Goal: Navigation & Orientation: Find specific page/section

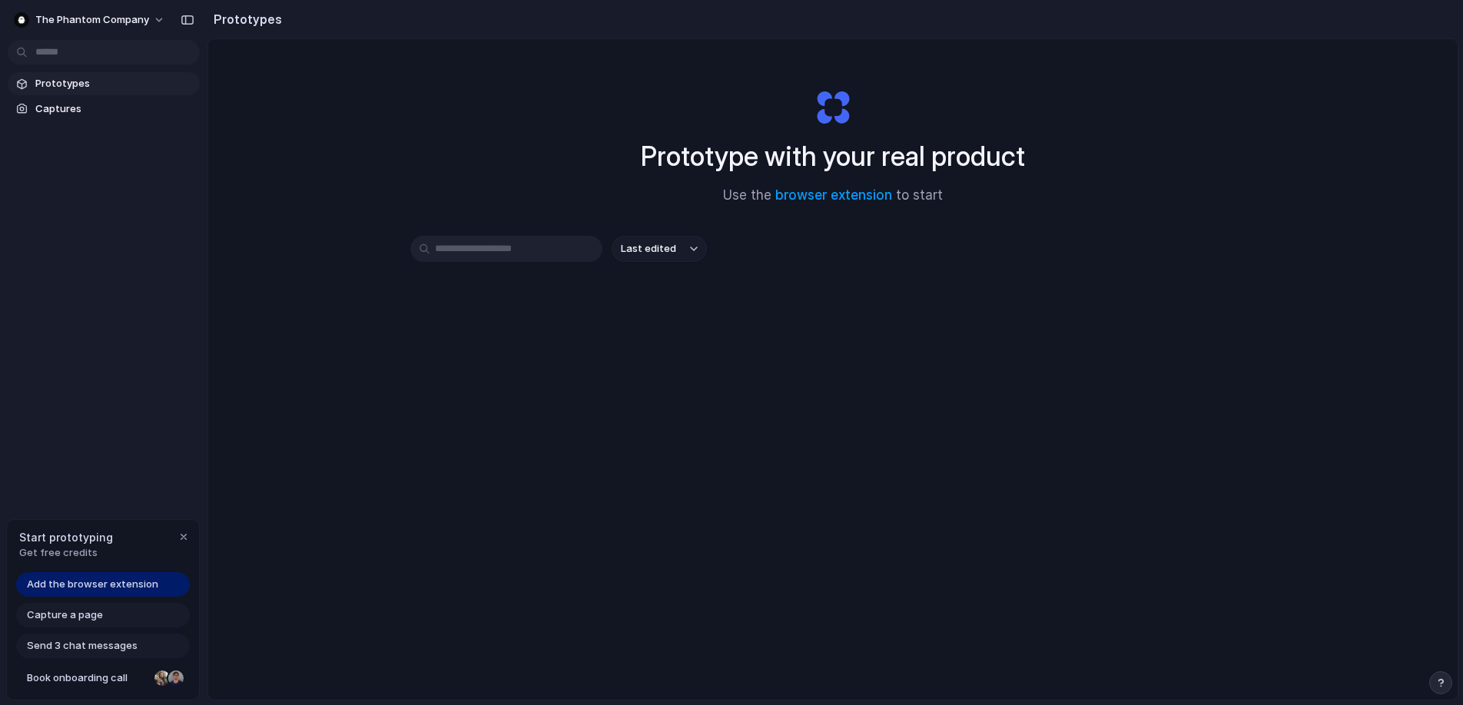
click at [100, 86] on span "Prototypes" at bounding box center [114, 83] width 158 height 15
click at [78, 118] on link "Captures" at bounding box center [104, 109] width 192 height 23
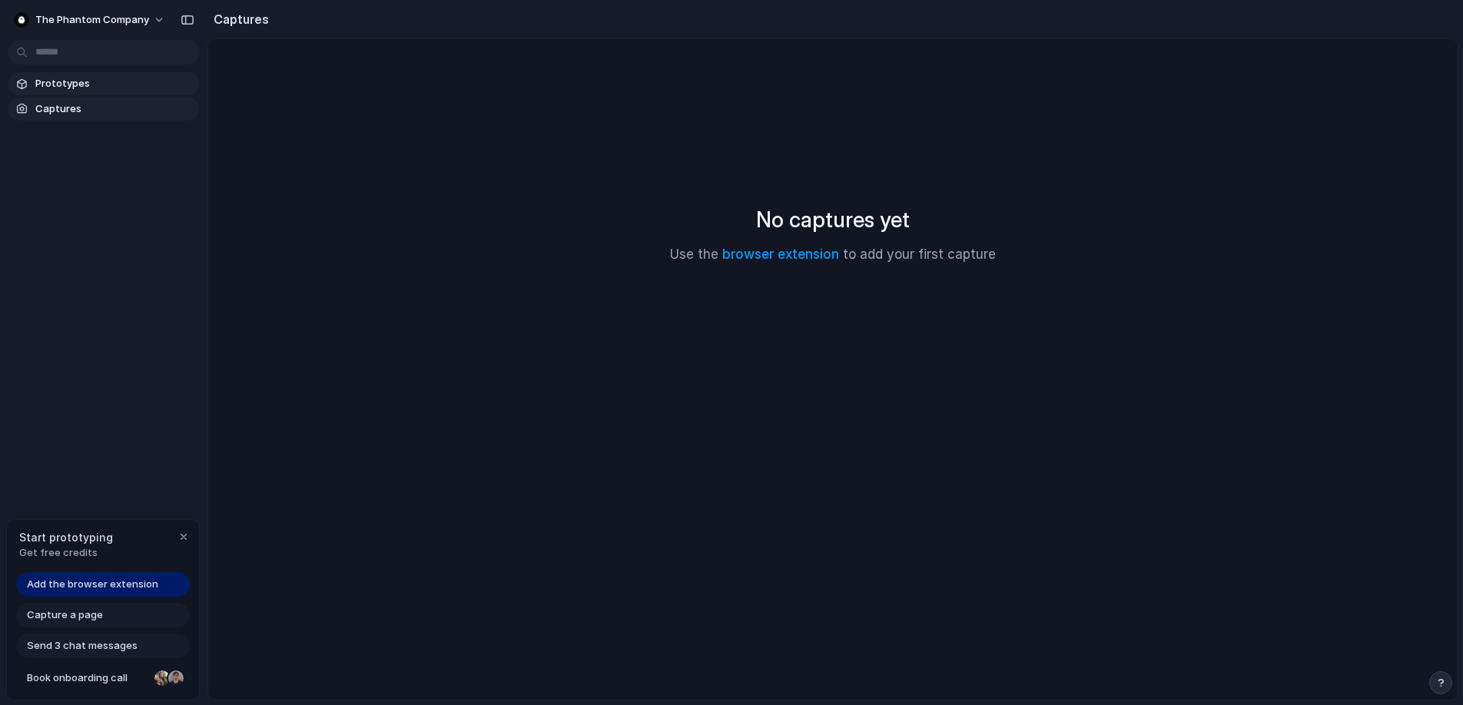
click at [81, 87] on span "Prototypes" at bounding box center [114, 83] width 158 height 15
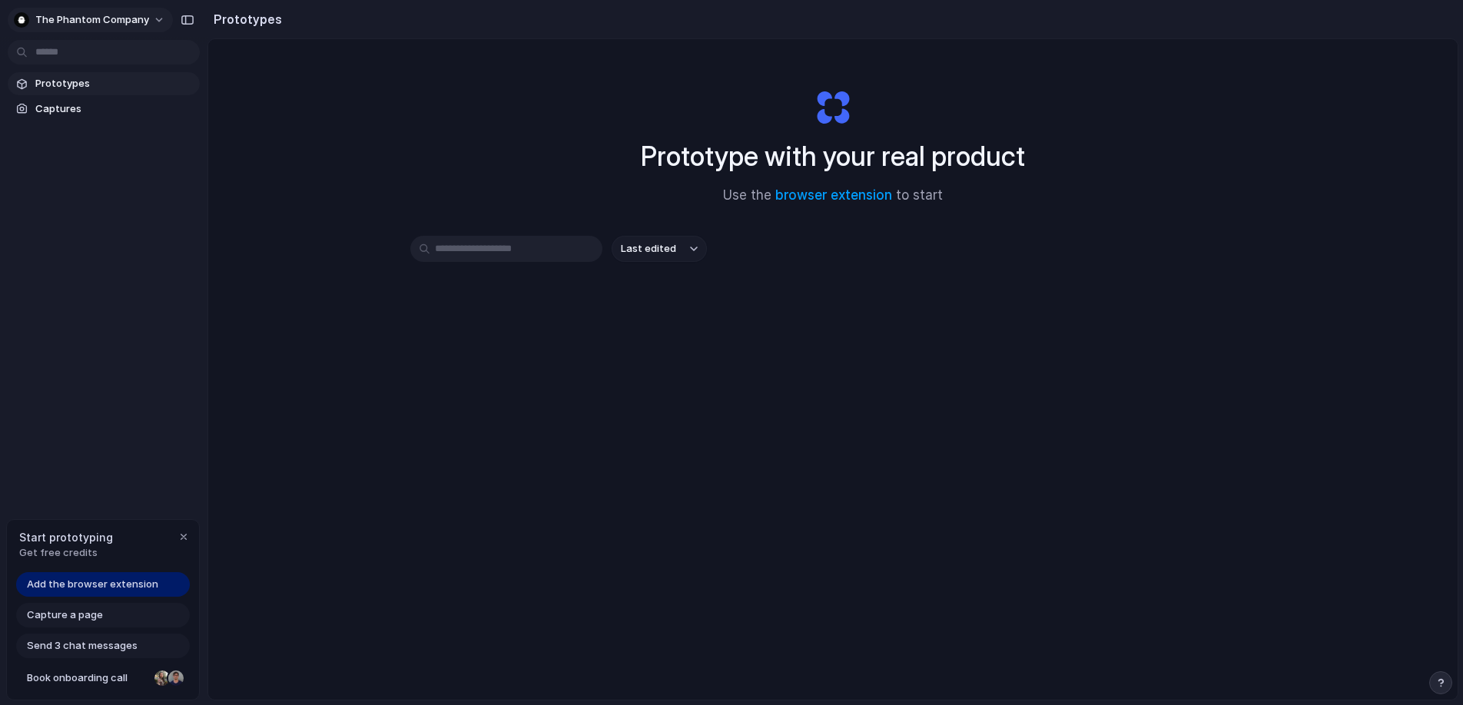
click at [145, 12] on span "The Phantom Company" at bounding box center [92, 19] width 114 height 15
click at [143, 18] on div "Settings Invite members Change theme Sign out" at bounding box center [731, 352] width 1463 height 705
click at [143, 18] on span "The Phantom Company" at bounding box center [92, 19] width 114 height 15
click at [553, 138] on div "Settings Invite members Change theme Sign out" at bounding box center [731, 352] width 1463 height 705
click at [812, 198] on link "browser extension" at bounding box center [833, 195] width 117 height 15
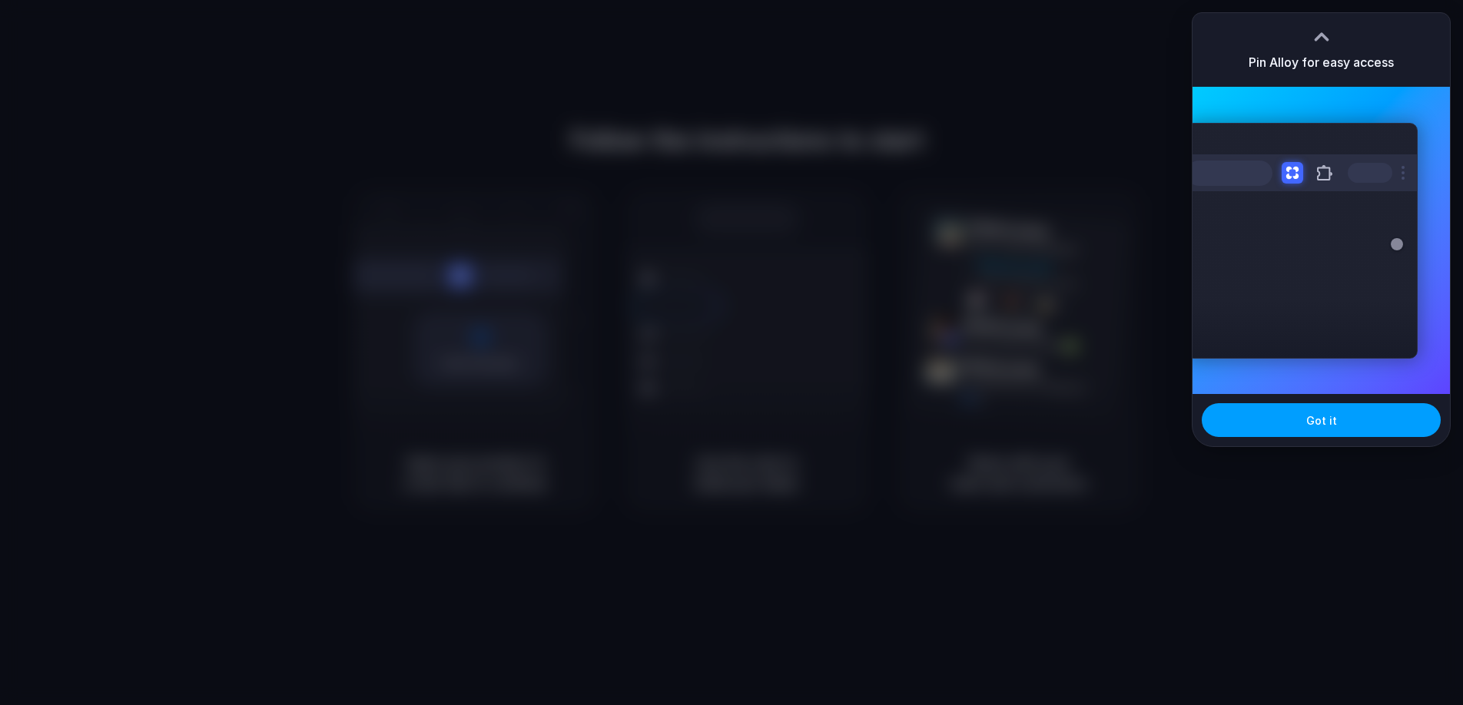
click at [1322, 424] on span "Got it" at bounding box center [1321, 421] width 31 height 16
